Goal: Task Accomplishment & Management: Manage account settings

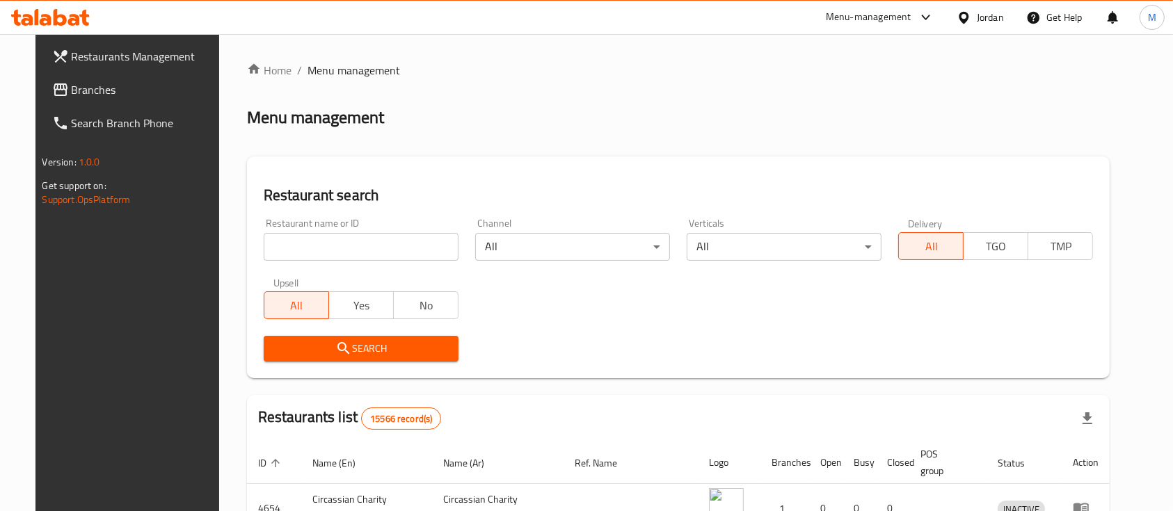
drag, startPoint x: 331, startPoint y: 242, endPoint x: 380, endPoint y: 237, distance: 48.9
click at [331, 242] on input "search" at bounding box center [361, 247] width 195 height 28
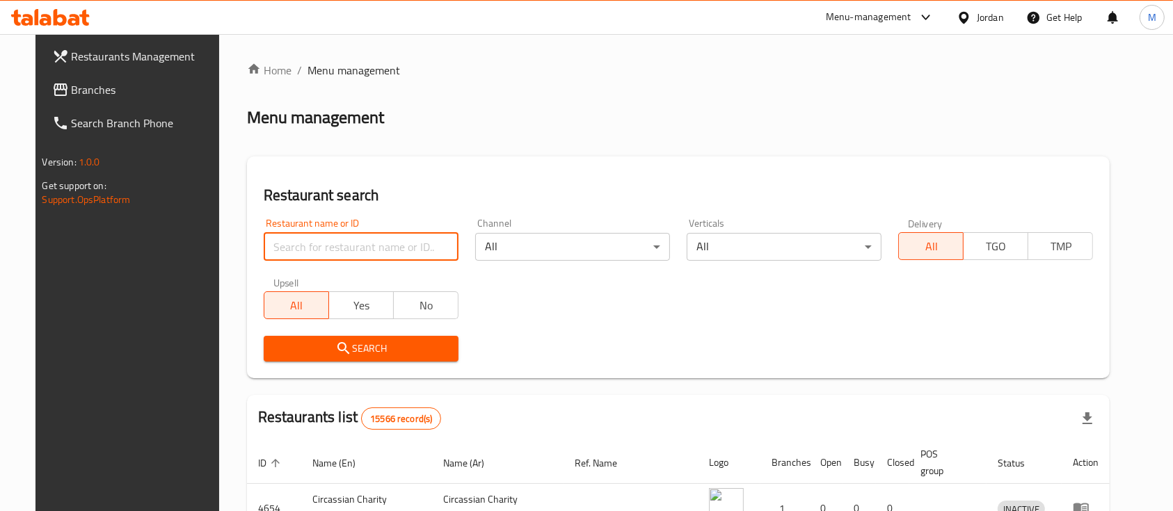
type input "ش"
type input "Active Mobile"
click button "Search" at bounding box center [361, 349] width 195 height 26
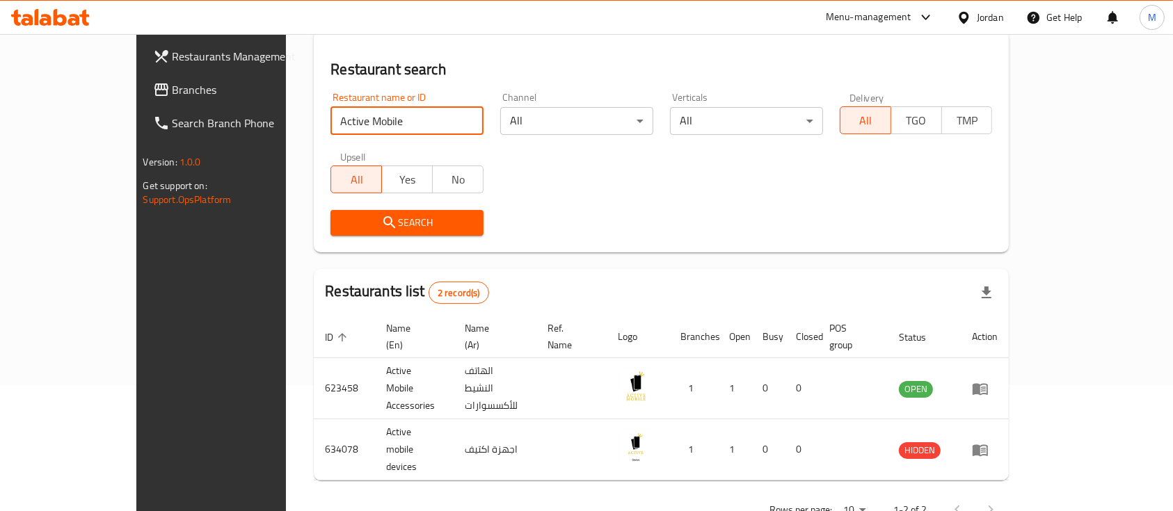
scroll to position [129, 0]
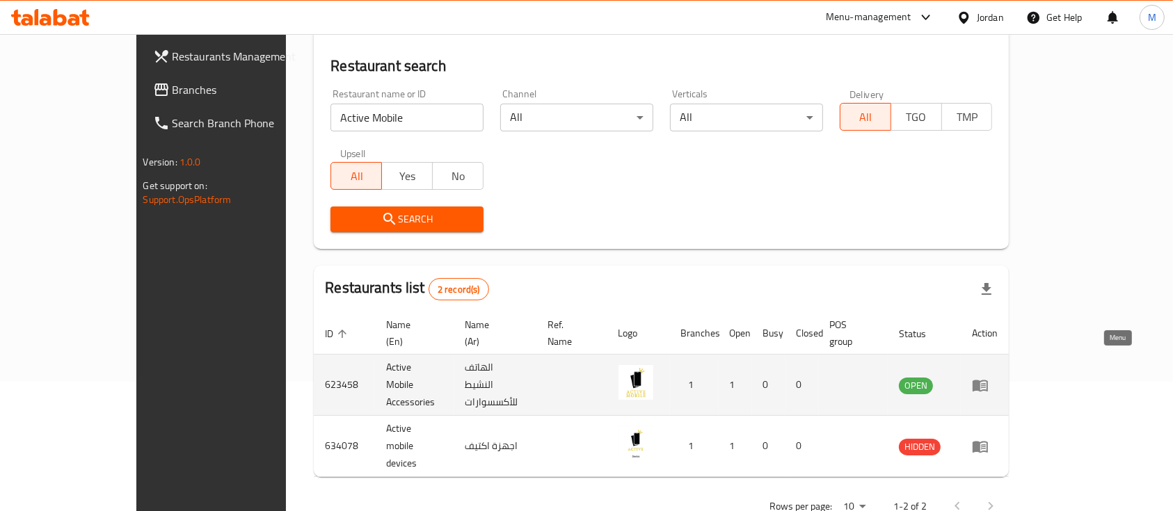
click at [988, 380] on icon "enhanced table" at bounding box center [980, 386] width 15 height 12
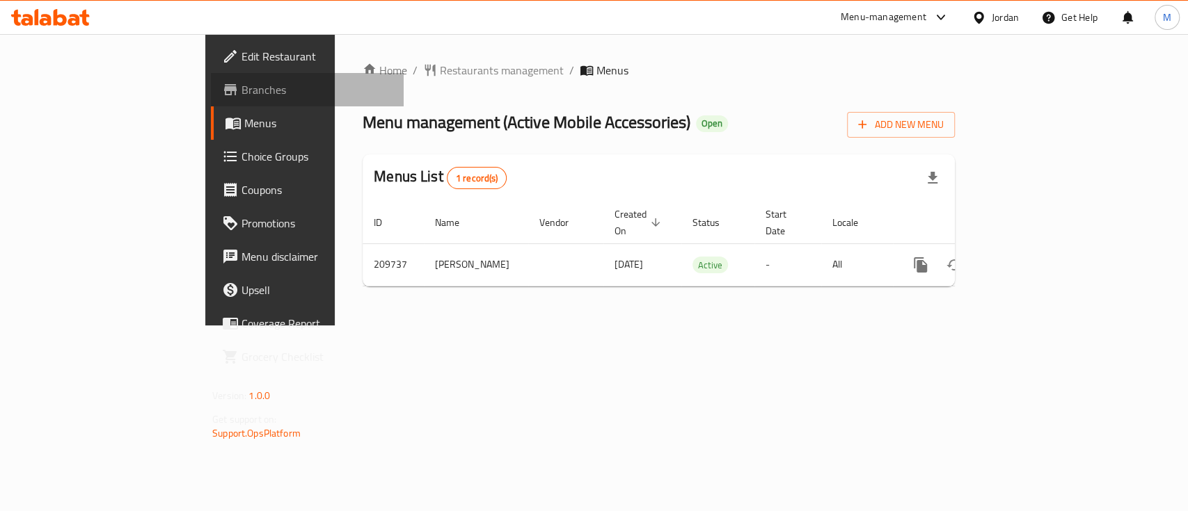
click at [241, 88] on span "Branches" at bounding box center [316, 89] width 151 height 17
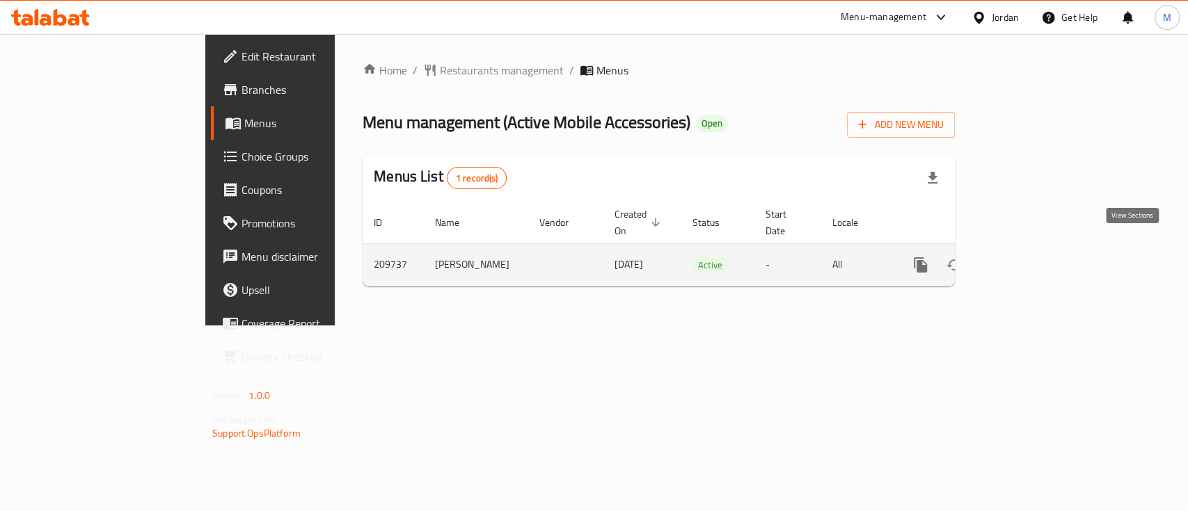
click at [1037, 253] on link "enhanced table" at bounding box center [1020, 264] width 33 height 33
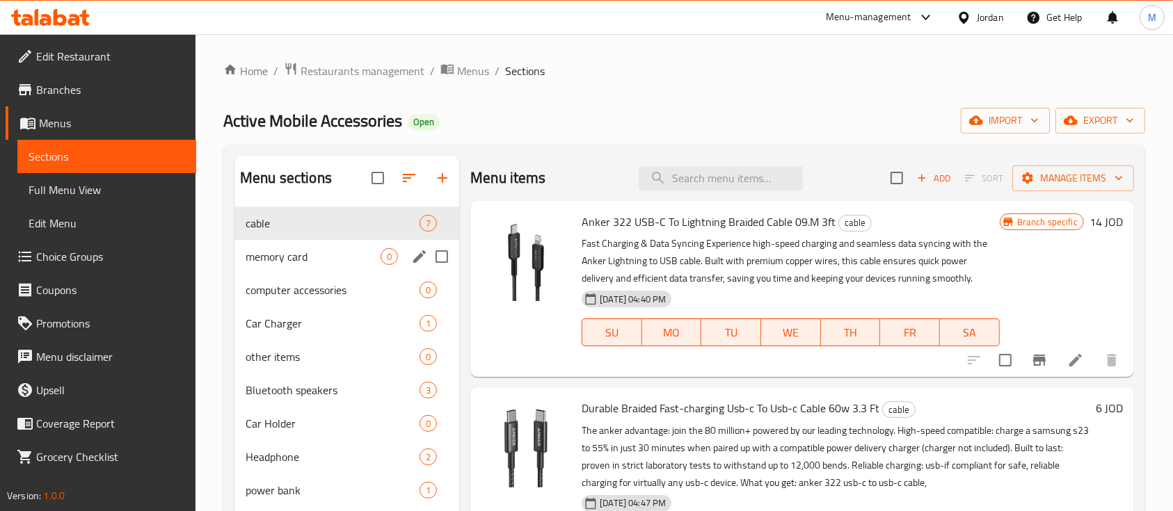
click at [306, 268] on div "memory card 0" at bounding box center [346, 256] width 225 height 33
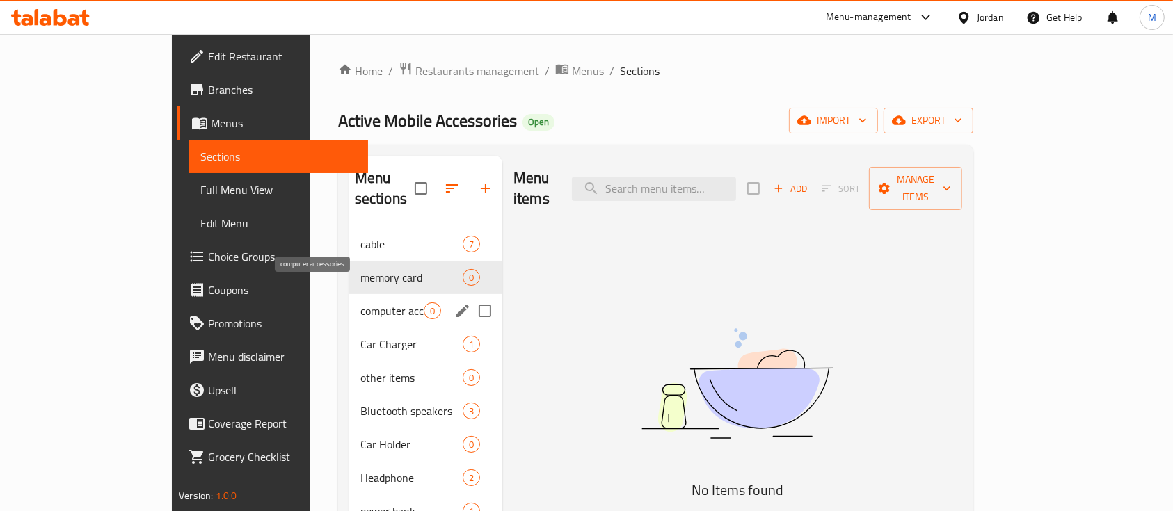
click at [360, 303] on span "computer accessories" at bounding box center [391, 311] width 63 height 17
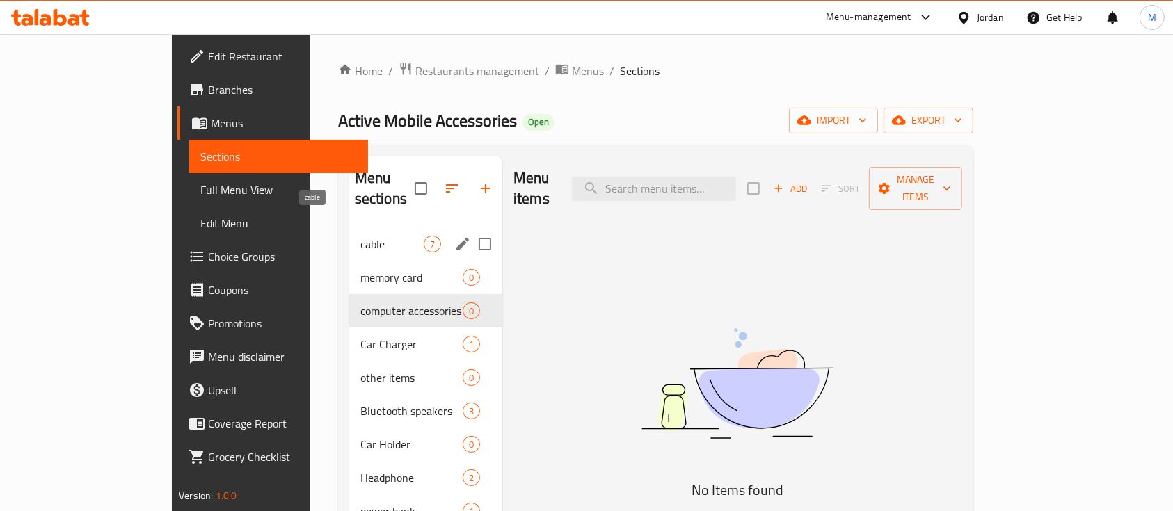
click at [360, 236] on span "cable" at bounding box center [391, 244] width 63 height 17
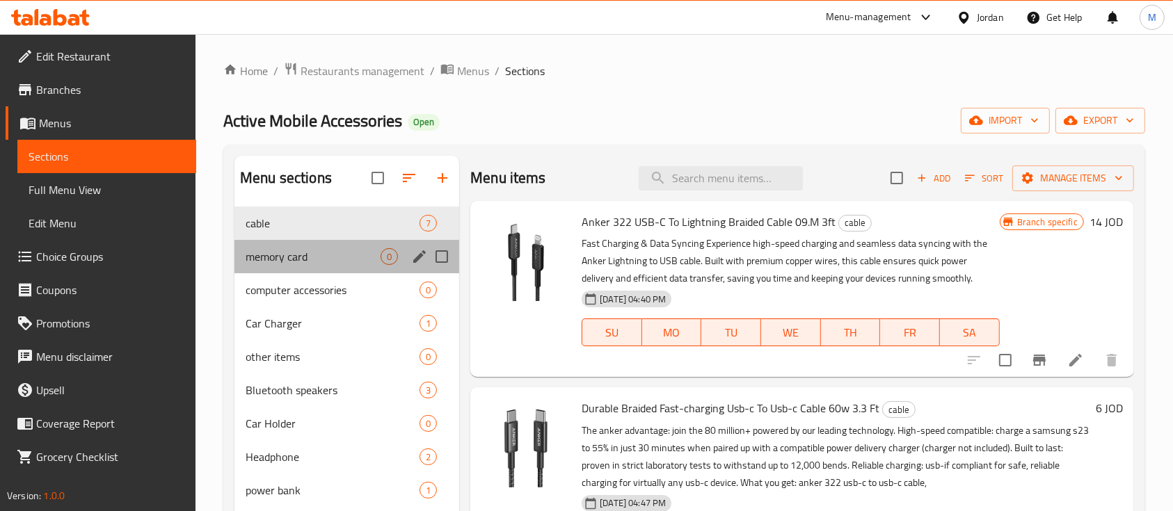
click at [289, 266] on div "memory card 0" at bounding box center [346, 256] width 225 height 33
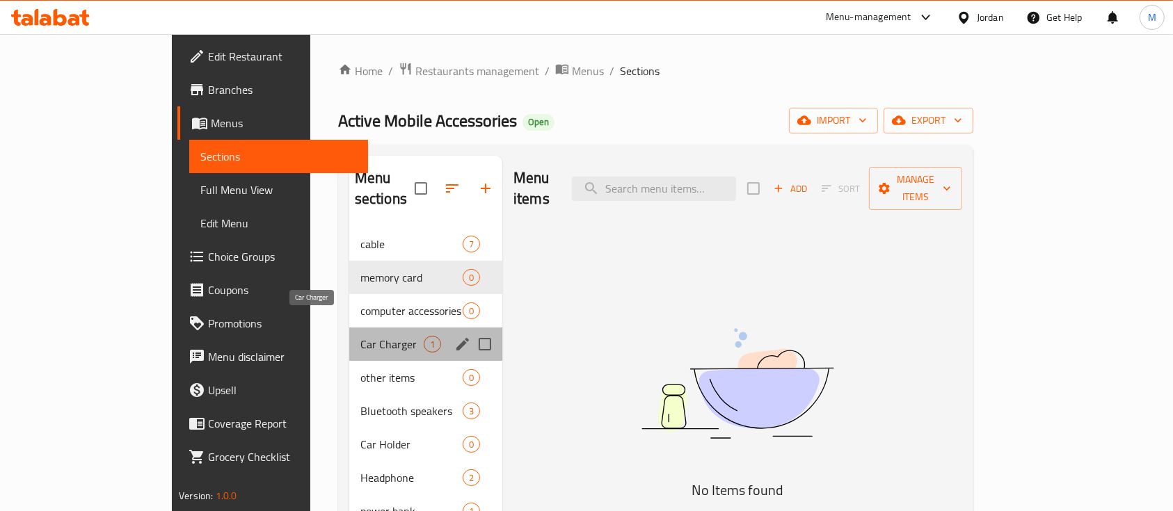
click at [360, 336] on span "Car Charger" at bounding box center [391, 344] width 63 height 17
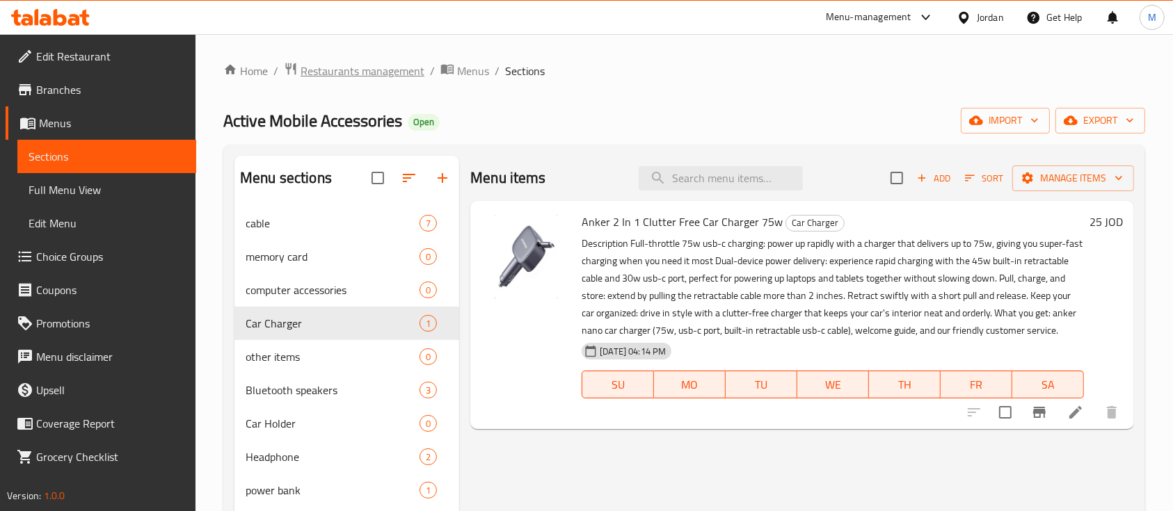
click at [386, 77] on span "Restaurants management" at bounding box center [363, 71] width 124 height 17
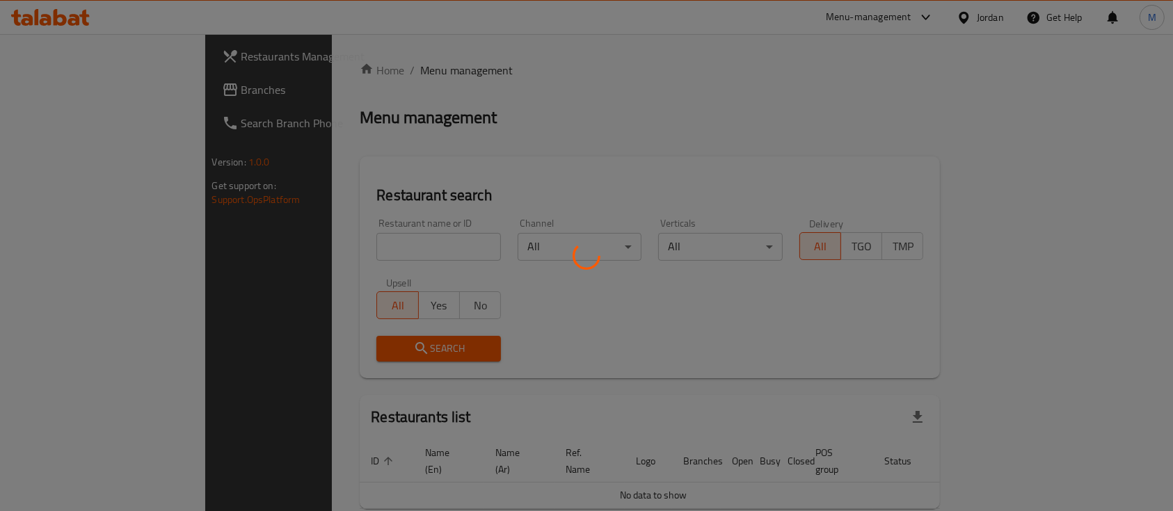
click at [391, 241] on div at bounding box center [586, 255] width 1173 height 511
click at [422, 242] on div at bounding box center [586, 255] width 1173 height 511
click at [468, 175] on div at bounding box center [586, 255] width 1173 height 511
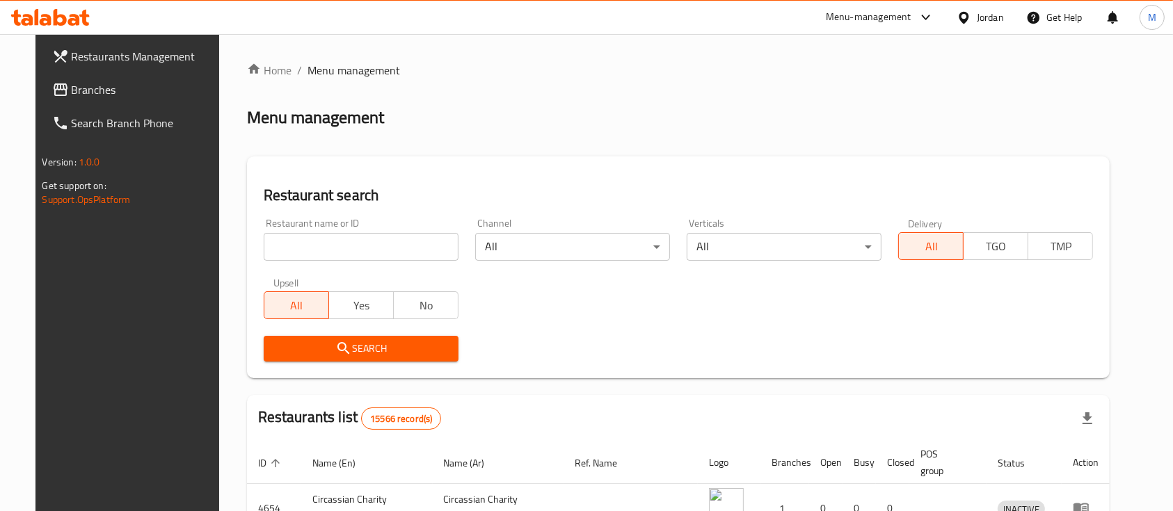
click at [375, 237] on input "search" at bounding box center [361, 247] width 195 height 28
type input "Bakeer Group"
click button "Search" at bounding box center [361, 349] width 195 height 26
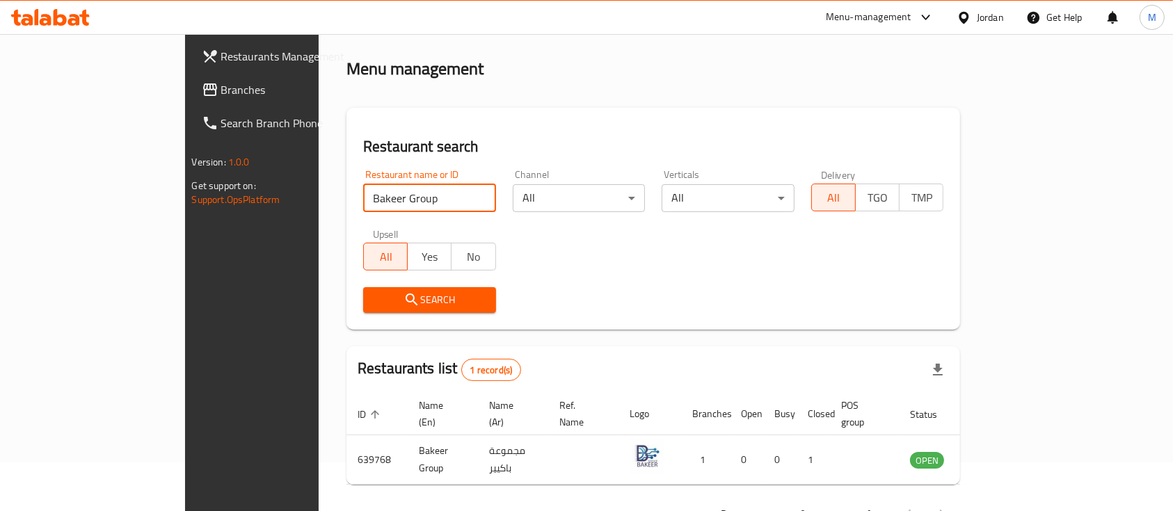
scroll to position [81, 0]
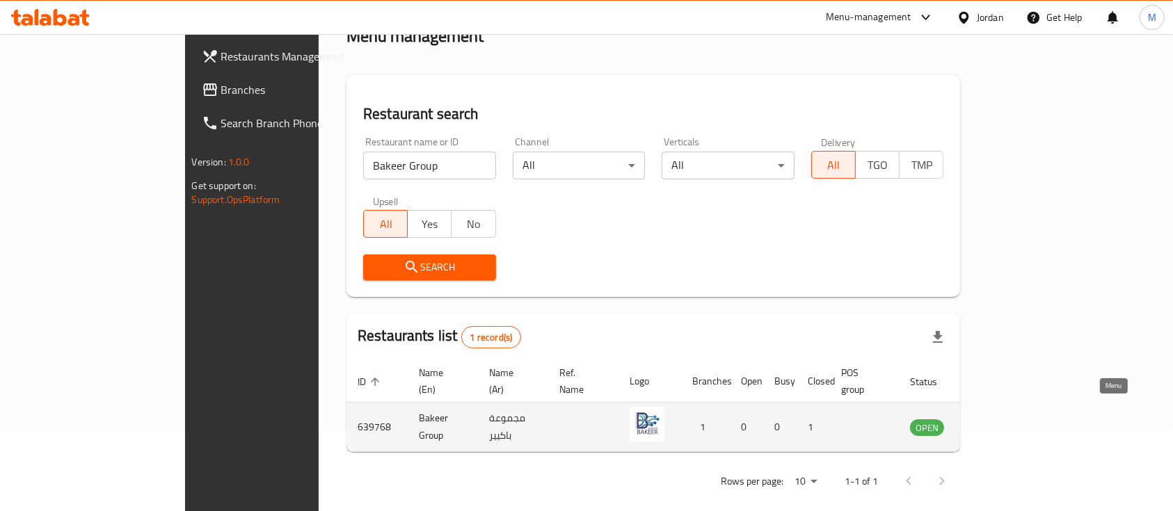
click at [999, 422] on icon "enhanced table" at bounding box center [991, 428] width 15 height 12
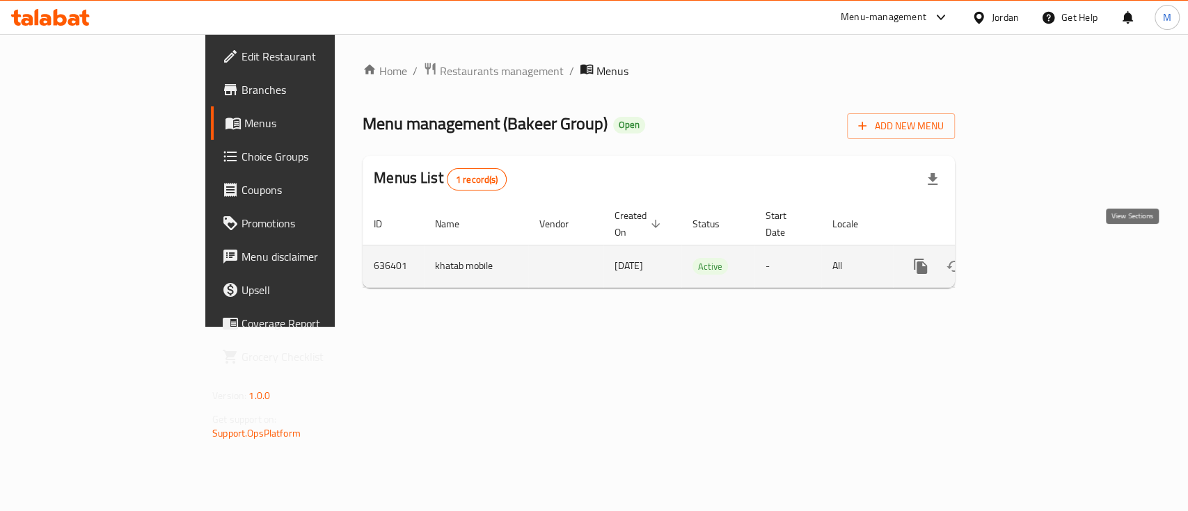
click at [1029, 258] on icon "enhanced table" at bounding box center [1020, 266] width 17 height 17
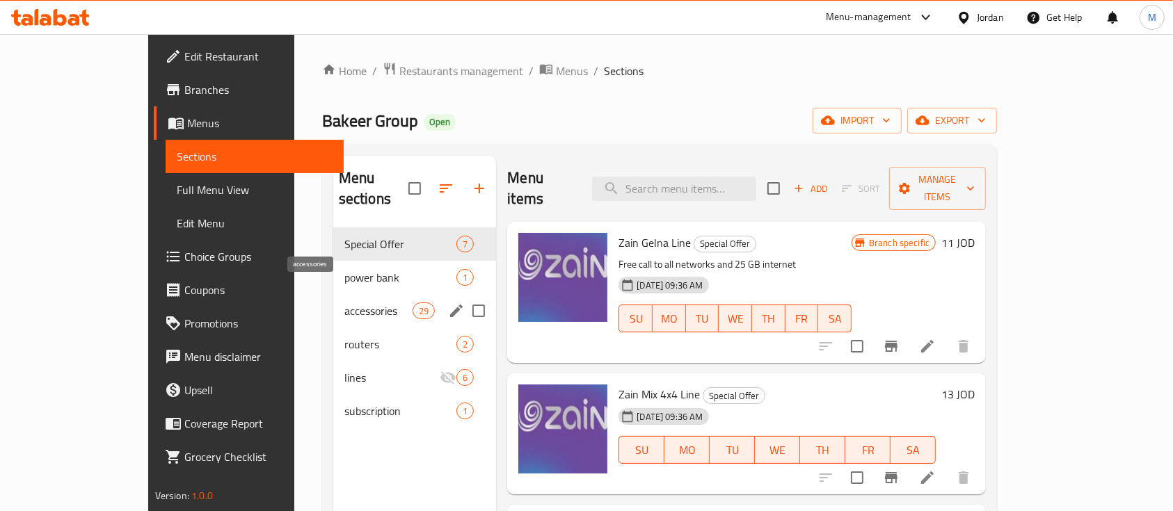
click at [344, 303] on span "accessories" at bounding box center [378, 311] width 68 height 17
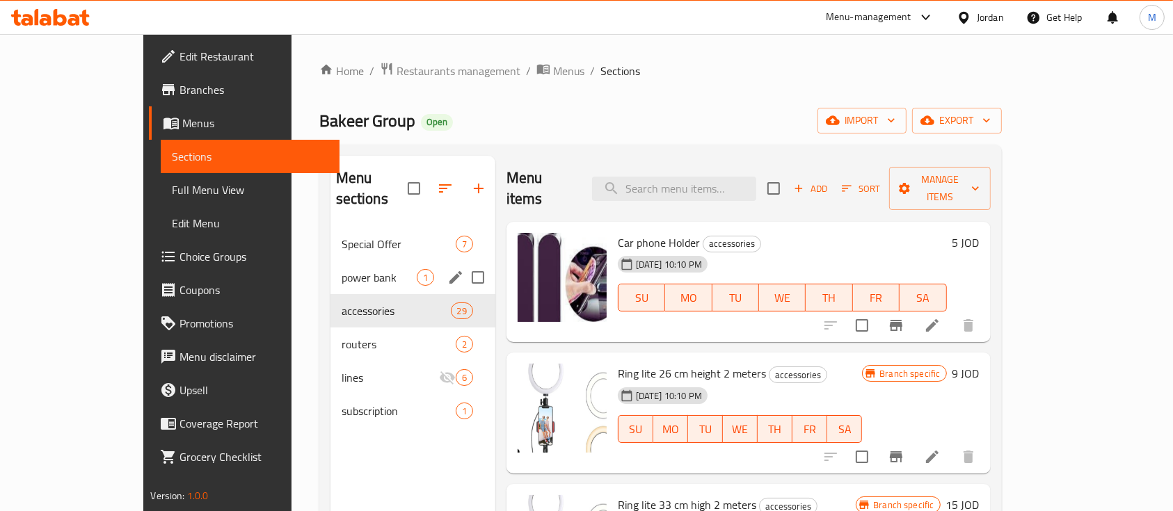
click at [331, 266] on div "power bank 1" at bounding box center [413, 277] width 165 height 33
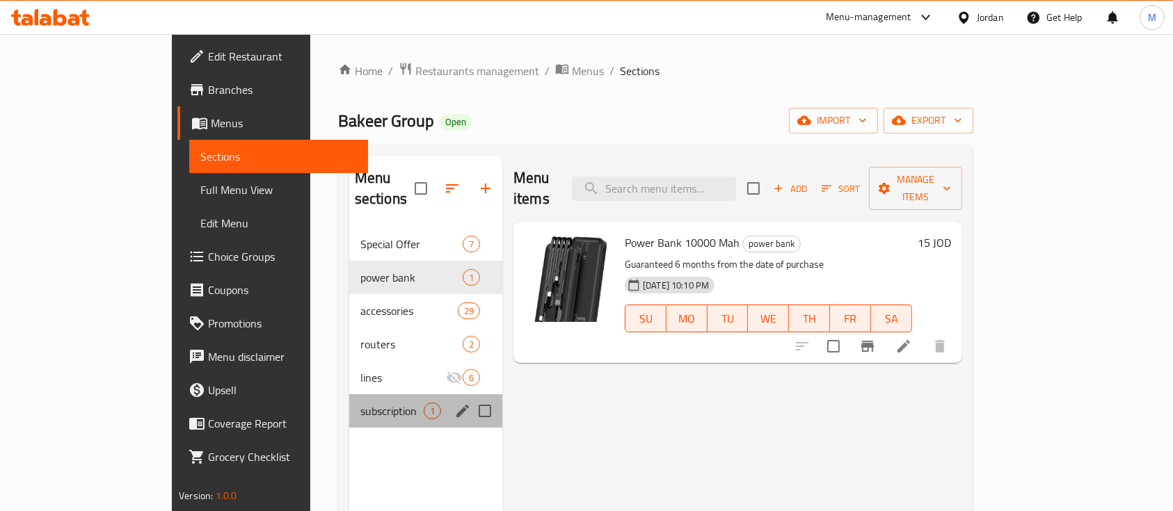
click at [349, 399] on div "subscription 1" at bounding box center [425, 411] width 153 height 33
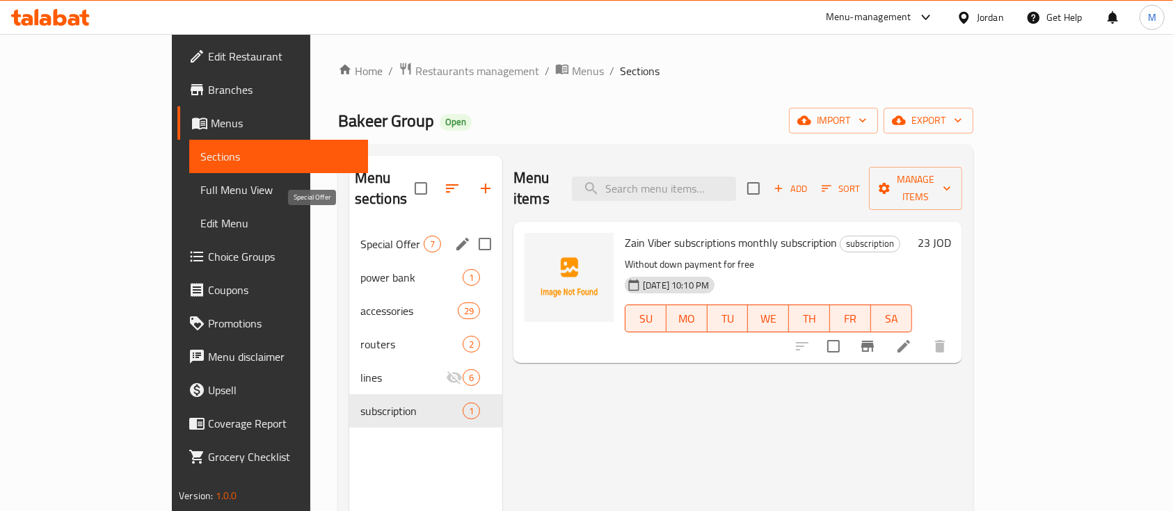
click at [360, 236] on span "Special Offer" at bounding box center [391, 244] width 63 height 17
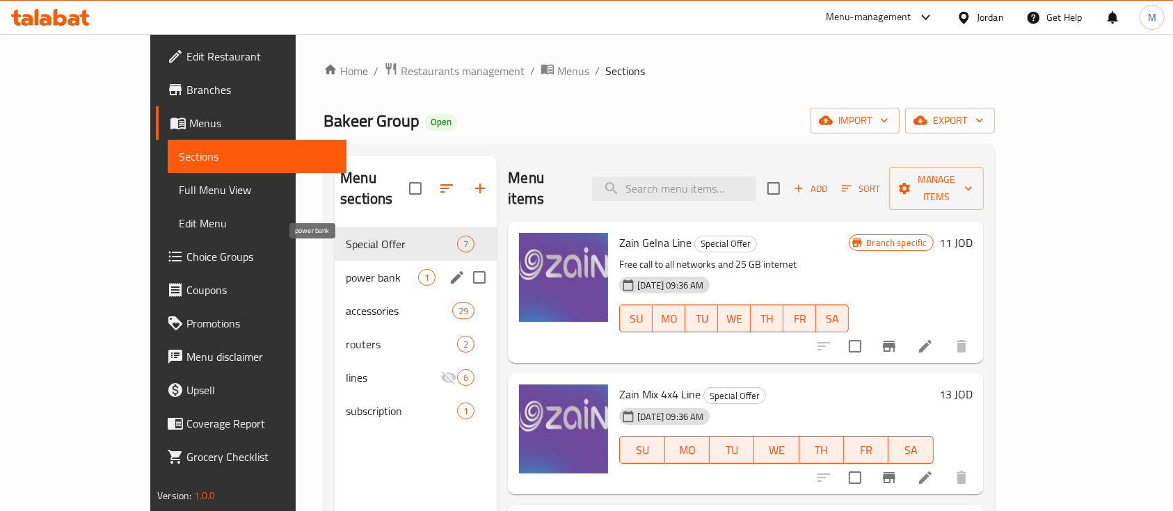
click at [346, 269] on span "power bank" at bounding box center [382, 277] width 72 height 17
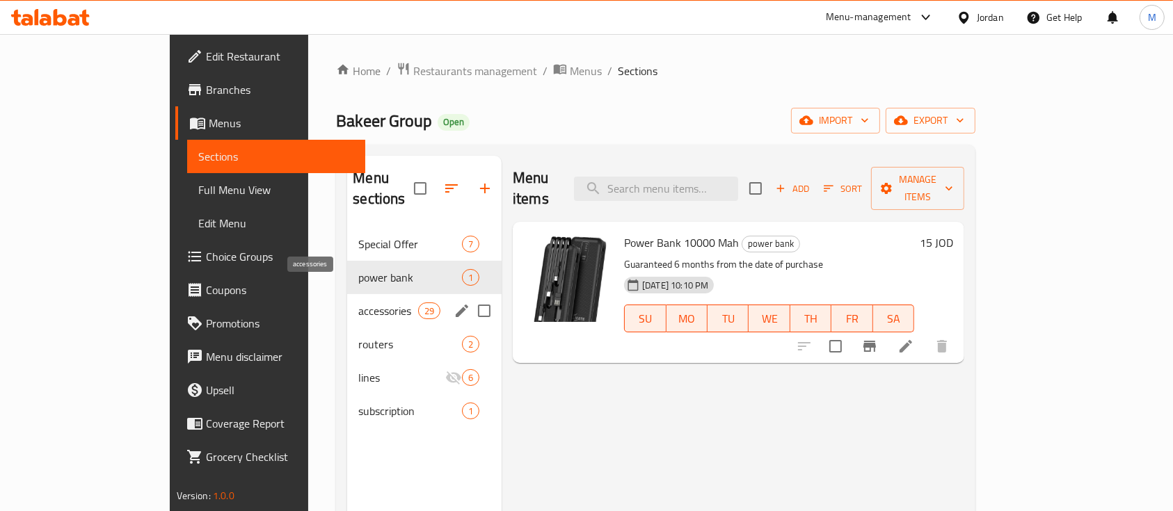
click at [358, 303] on span "accessories" at bounding box center [387, 311] width 59 height 17
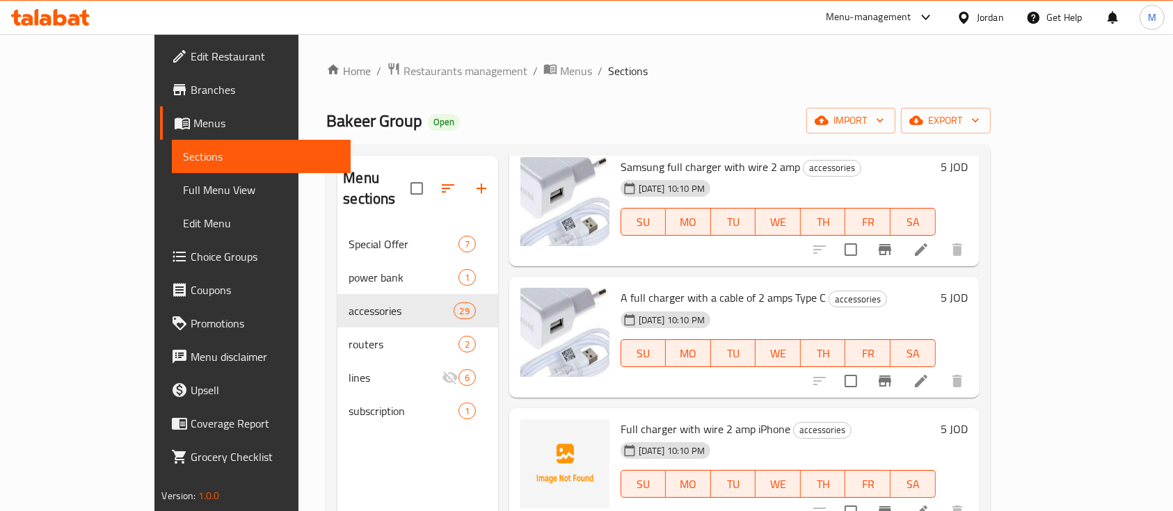
scroll to position [2227, 0]
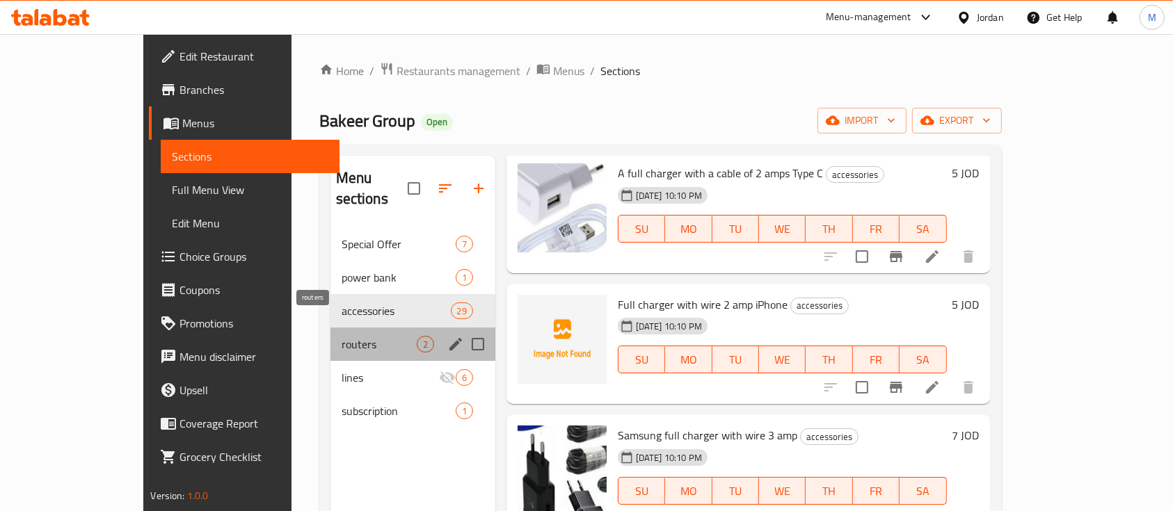
click at [342, 336] on span "routers" at bounding box center [379, 344] width 75 height 17
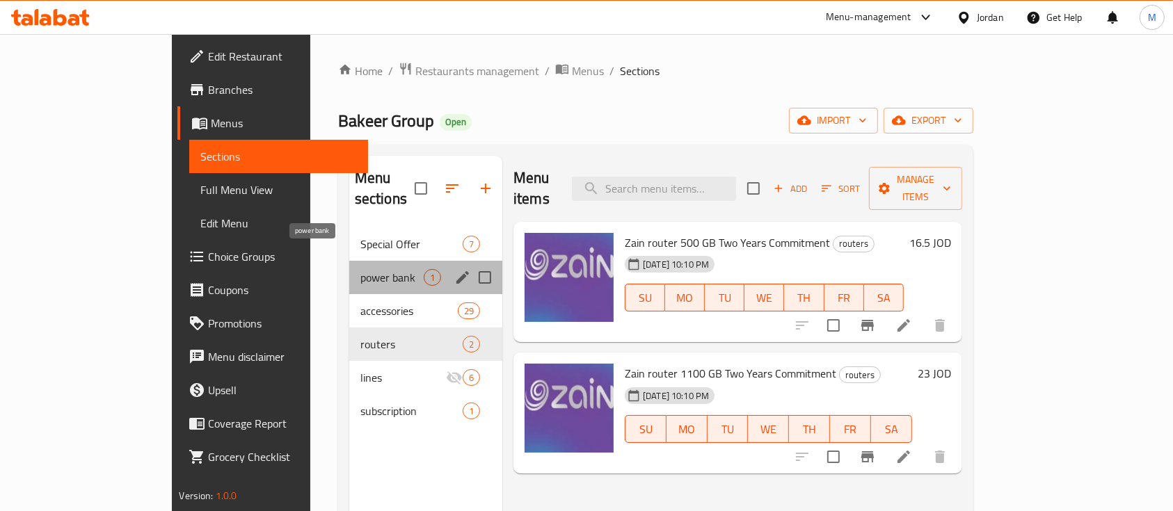
click at [360, 269] on span "power bank" at bounding box center [391, 277] width 63 height 17
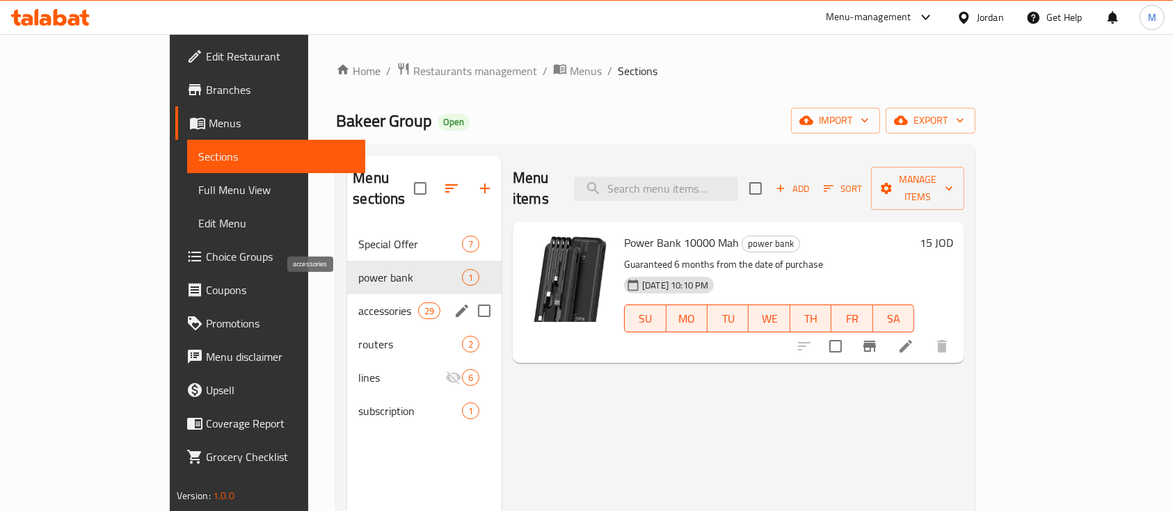
click at [358, 303] on span "accessories" at bounding box center [387, 311] width 59 height 17
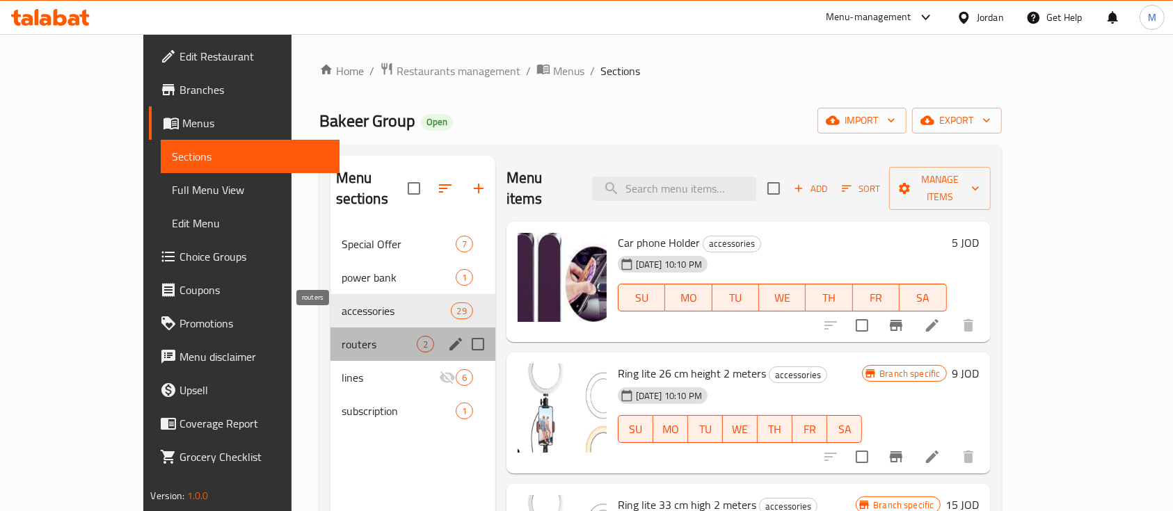
click at [342, 336] on span "routers" at bounding box center [379, 344] width 75 height 17
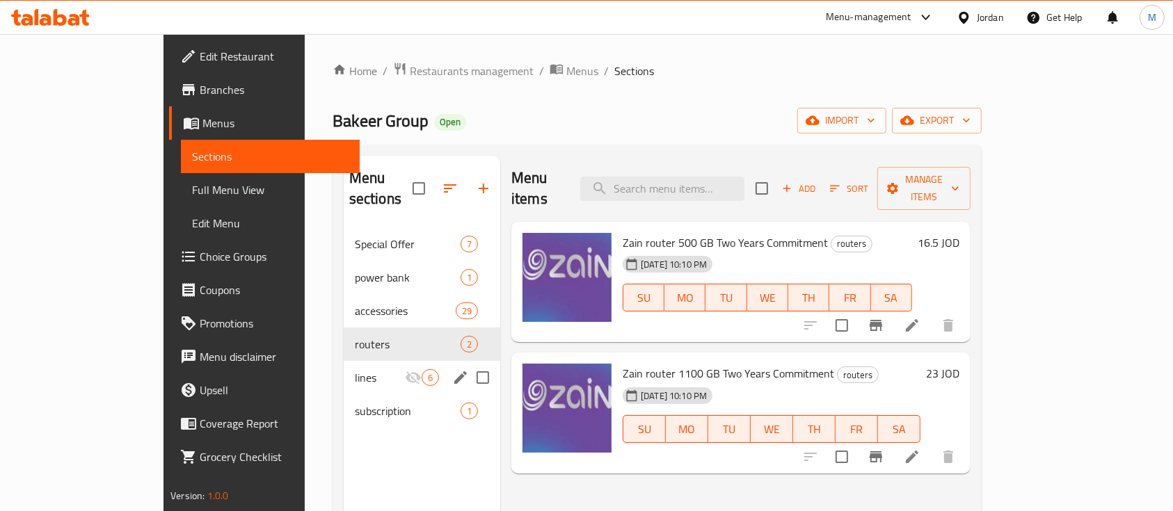
click at [355, 369] on span "lines" at bounding box center [380, 377] width 50 height 17
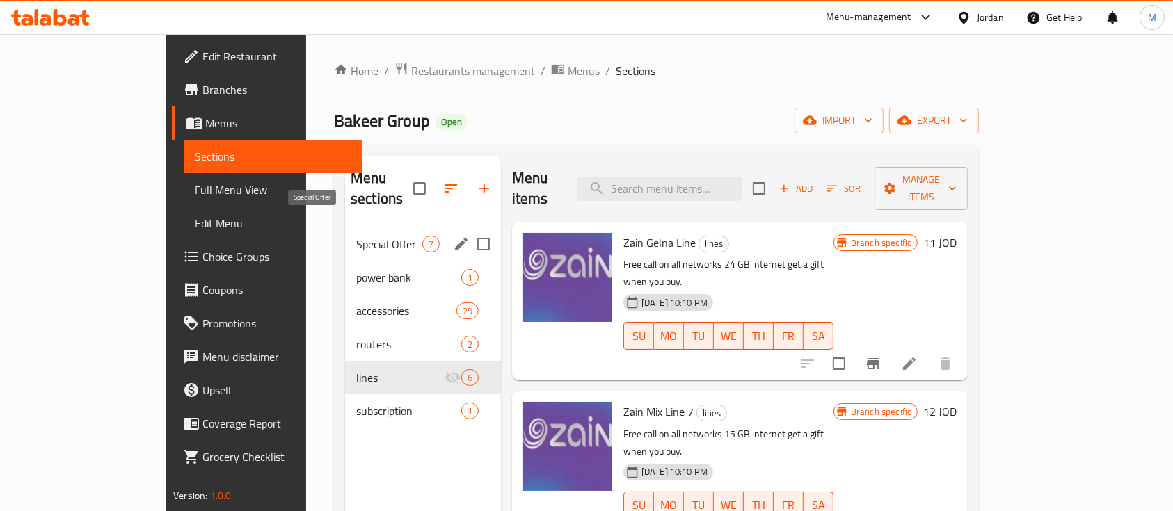
click at [356, 236] on span "Special Offer" at bounding box center [389, 244] width 66 height 17
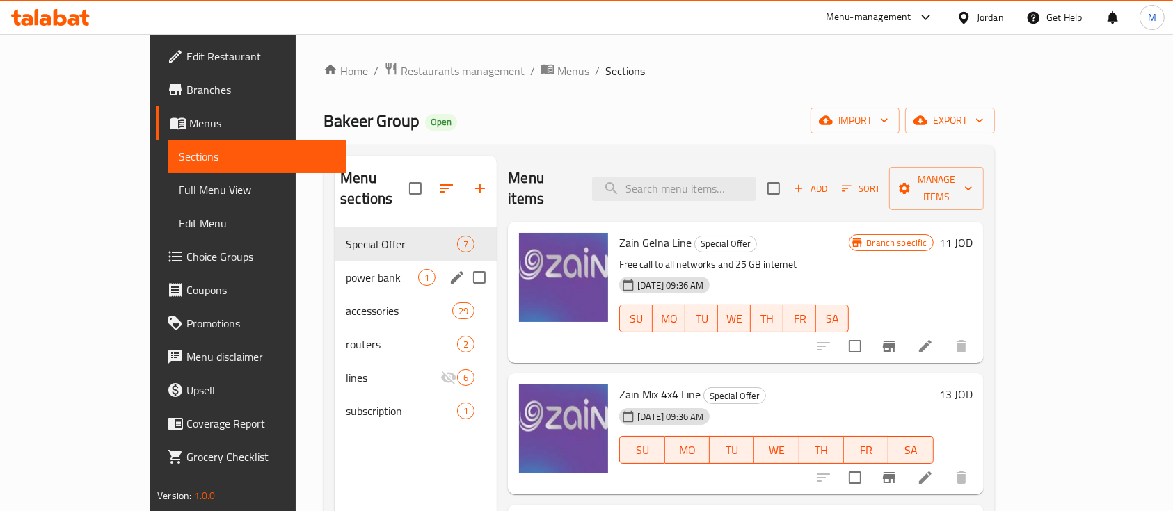
click at [335, 261] on div "power bank 1" at bounding box center [416, 277] width 162 height 33
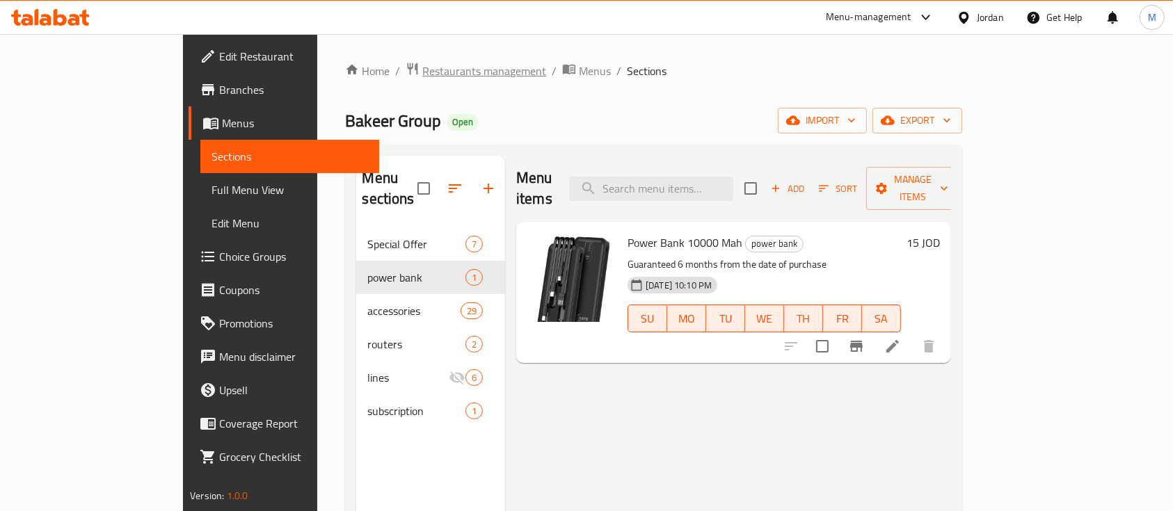
click at [422, 77] on span "Restaurants management" at bounding box center [484, 71] width 124 height 17
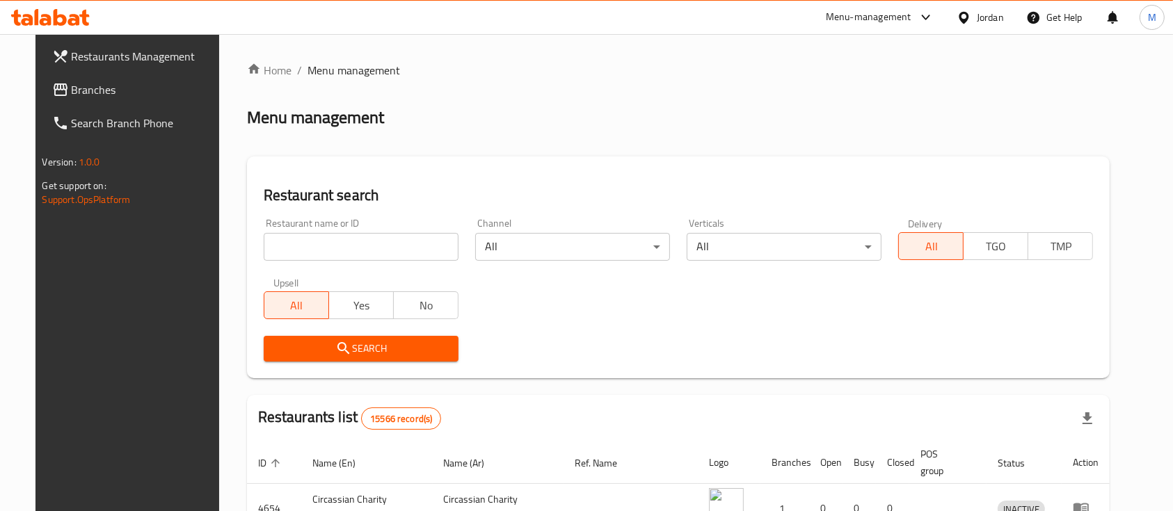
click at [343, 244] on input "search" at bounding box center [361, 247] width 195 height 28
type input "Active Mobile"
click button "Search" at bounding box center [361, 349] width 195 height 26
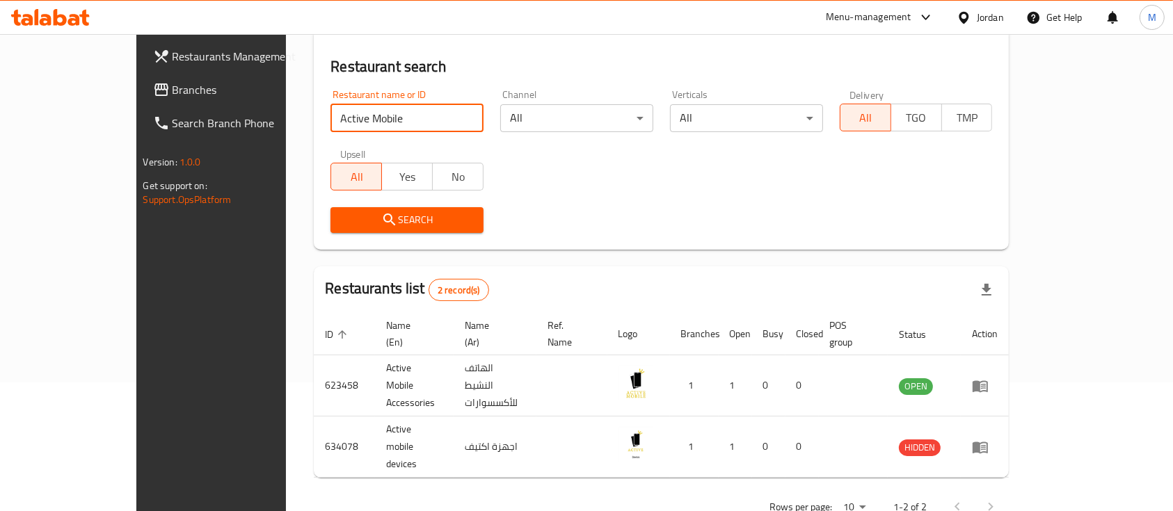
scroll to position [129, 0]
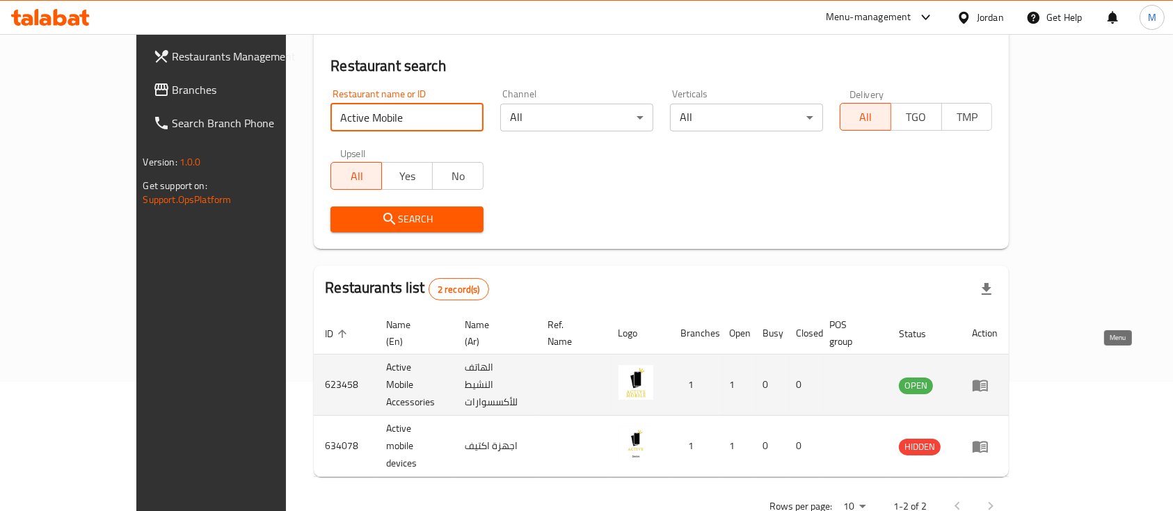
click at [988, 380] on icon "enhanced table" at bounding box center [980, 386] width 15 height 12
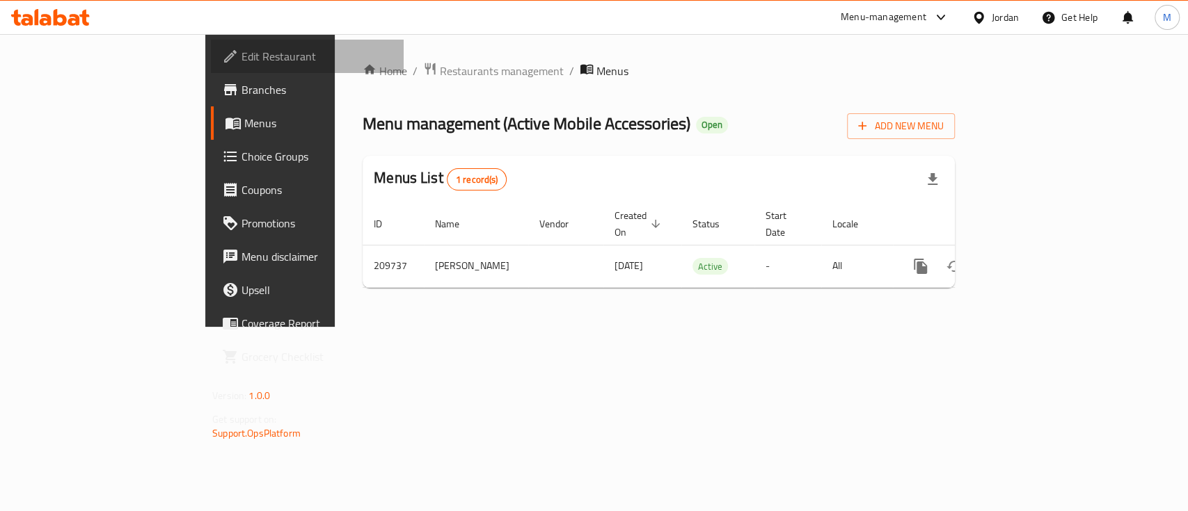
click at [241, 65] on span "Edit Restaurant" at bounding box center [316, 56] width 151 height 17
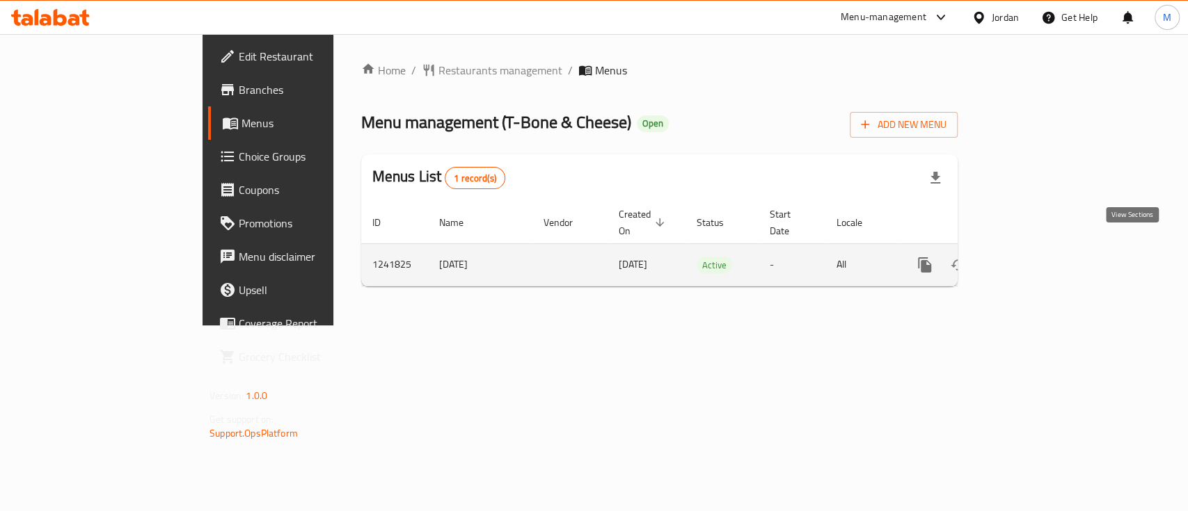
click at [1042, 252] on link "enhanced table" at bounding box center [1024, 264] width 33 height 33
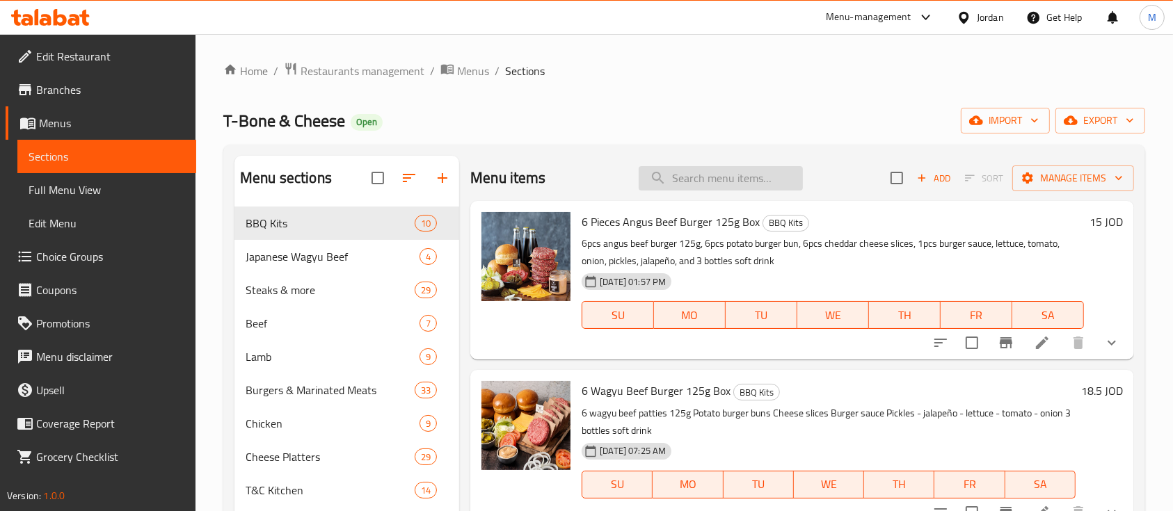
click at [676, 185] on input "search" at bounding box center [721, 178] width 164 height 24
type input "h"
click at [626, 182] on div "Menu items Add Sort Manage items" at bounding box center [802, 178] width 664 height 45
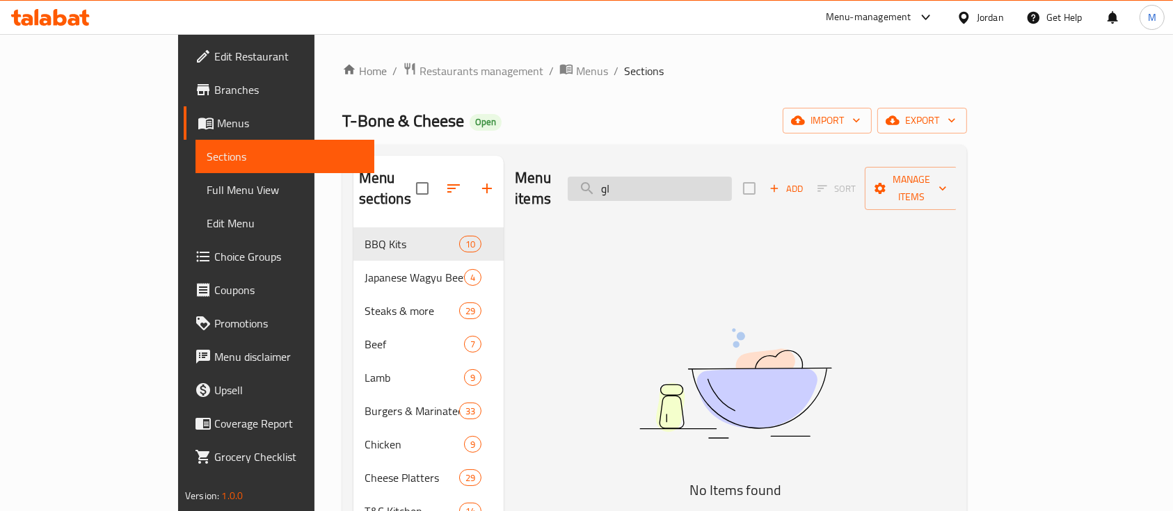
type input "ا"
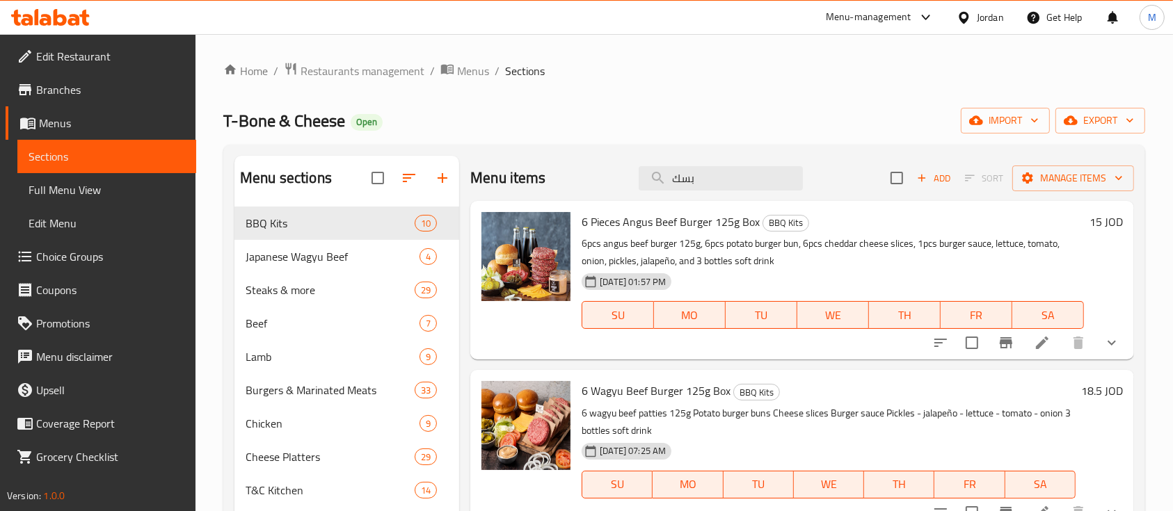
type input "بسكو"
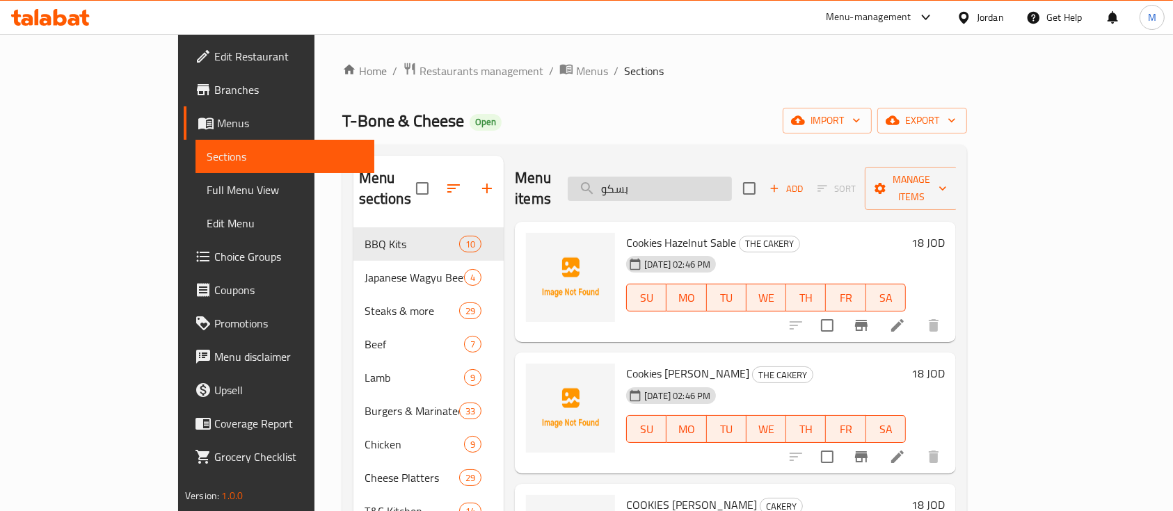
drag, startPoint x: 748, startPoint y: 173, endPoint x: 647, endPoint y: 180, distance: 101.2
click at [653, 179] on input "بسكو" at bounding box center [650, 189] width 164 height 24
